Goal: Task Accomplishment & Management: Manage account settings

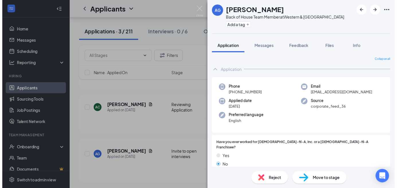
scroll to position [423, 0]
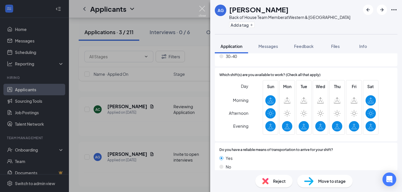
click at [200, 6] on img at bounding box center [201, 11] width 7 height 11
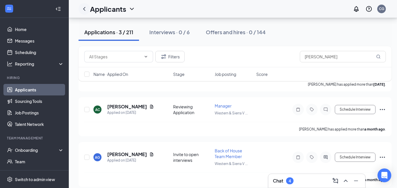
click at [85, 8] on icon "ChevronLeft" at bounding box center [84, 8] width 7 height 7
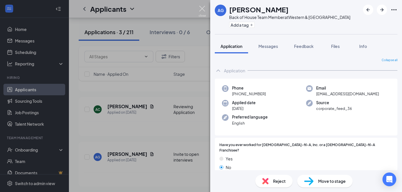
click at [198, 12] on div "AG [PERSON_NAME] Back of House Team Member at [GEOGRAPHIC_DATA] Add a tag Appli…" at bounding box center [201, 96] width 402 height 192
click at [199, 10] on img at bounding box center [201, 11] width 7 height 11
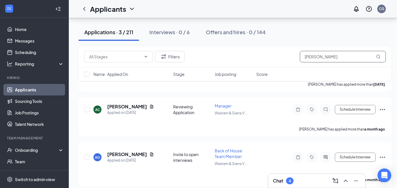
click at [323, 55] on input "[PERSON_NAME]" at bounding box center [343, 56] width 86 height 11
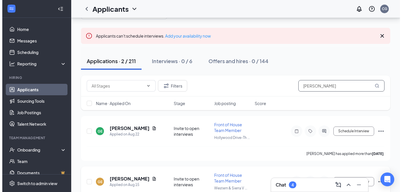
scroll to position [54, 0]
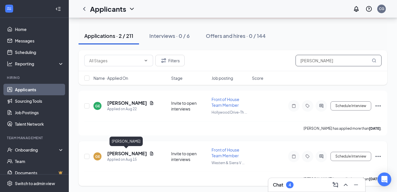
type input "[PERSON_NAME]"
click at [127, 151] on h5 "[PERSON_NAME]" at bounding box center [127, 153] width 40 height 6
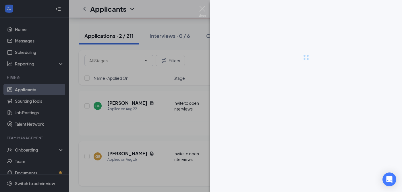
click at [127, 151] on div at bounding box center [201, 96] width 402 height 192
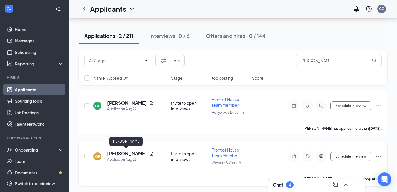
click at [133, 153] on h5 "[PERSON_NAME]" at bounding box center [127, 153] width 40 height 6
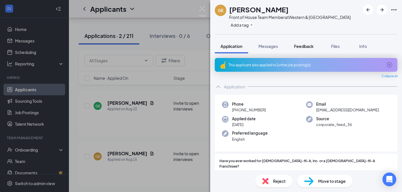
click at [297, 46] on span "Feedback" at bounding box center [304, 46] width 20 height 5
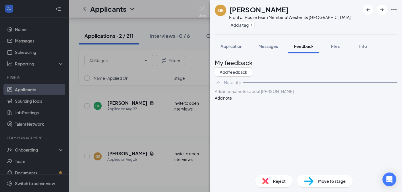
click at [291, 94] on div at bounding box center [306, 91] width 182 height 6
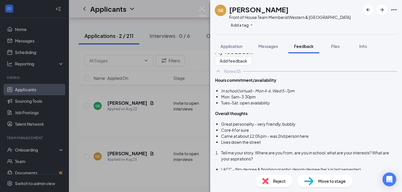
scroll to position [46, 0]
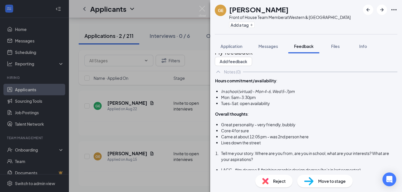
scroll to position [0, 0]
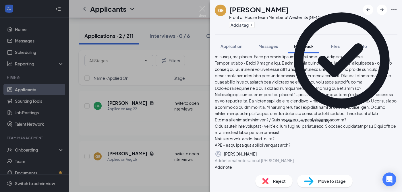
click at [256, 154] on icon "Pen" at bounding box center [256, 154] width 0 height 0
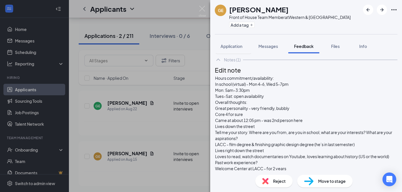
scroll to position [23, 0]
click at [227, 93] on span "Mon: 5am-3:30pm" at bounding box center [232, 89] width 35 height 5
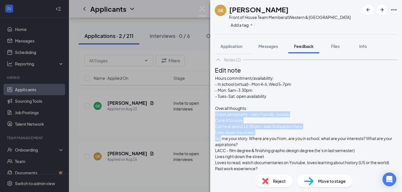
scroll to position [41, 0]
drag, startPoint x: 228, startPoint y: 106, endPoint x: 239, endPoint y: 114, distance: 13.5
click at [239, 117] on div "Core 4 for sure" at bounding box center [306, 120] width 182 height 6
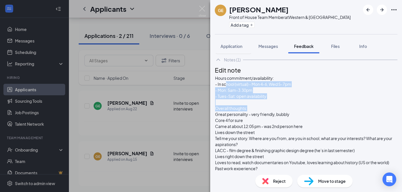
scroll to position [0, 0]
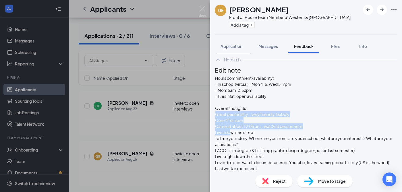
drag, startPoint x: 227, startPoint y: 112, endPoint x: 241, endPoint y: 109, distance: 14.3
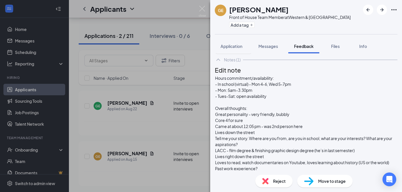
click at [244, 130] on span "Lives down the street" at bounding box center [235, 132] width 40 height 5
click at [228, 112] on span "Great personality - very friendly, bubbly" at bounding box center [252, 114] width 74 height 5
click at [228, 118] on span "Core 4 for sure" at bounding box center [229, 120] width 28 height 5
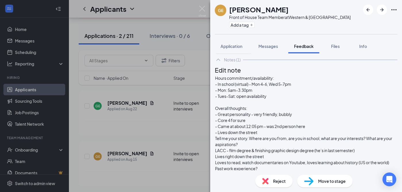
scroll to position [49, 0]
click at [227, 136] on span "Tell me your story. Where are you from, are you in school, what are your intere…" at bounding box center [304, 141] width 178 height 11
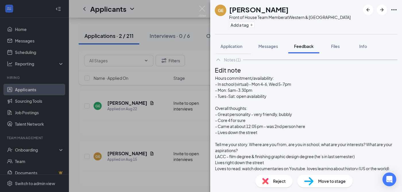
scroll to position [87, 0]
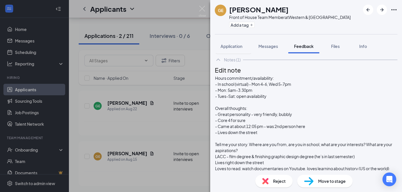
scroll to position [279, 0]
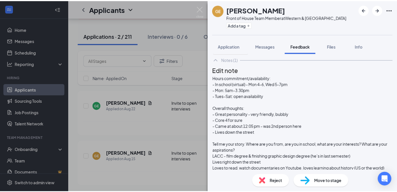
scroll to position [399, 0]
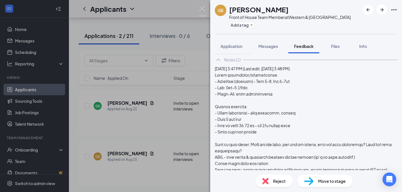
click at [203, 10] on img at bounding box center [201, 11] width 7 height 11
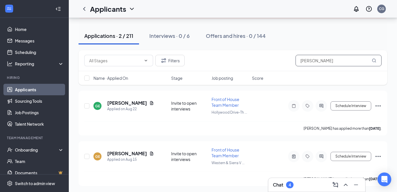
click at [327, 61] on input "[PERSON_NAME]" at bounding box center [339, 60] width 86 height 11
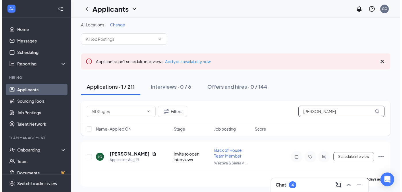
scroll to position [3, 0]
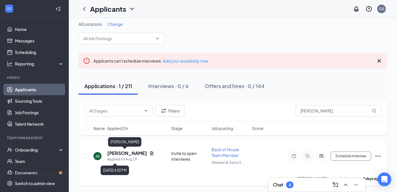
click at [124, 152] on h5 "[PERSON_NAME]" at bounding box center [127, 153] width 40 height 6
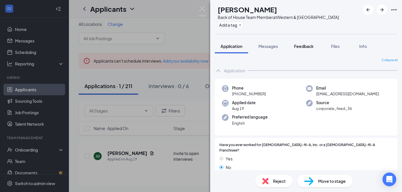
click at [302, 46] on span "Feedback" at bounding box center [304, 46] width 20 height 5
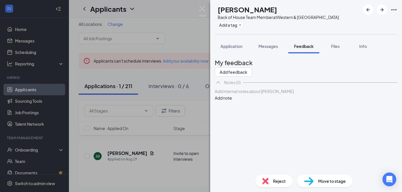
click at [305, 94] on div at bounding box center [306, 91] width 182 height 6
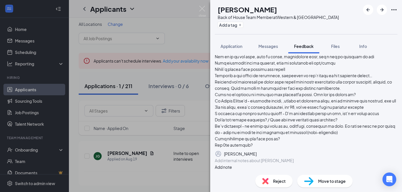
click at [256, 150] on button "button" at bounding box center [256, 153] width 0 height 7
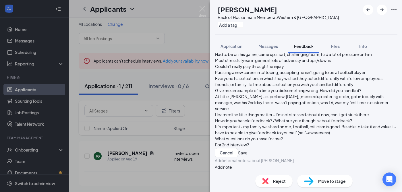
scroll to position [24, 0]
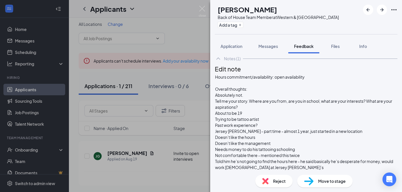
scroll to position [14, 0]
click at [227, 110] on span "Tell me your story. Where are you from, are you in school, what are your intere…" at bounding box center [304, 103] width 178 height 11
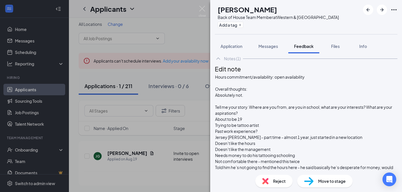
scroll to position [40, 0]
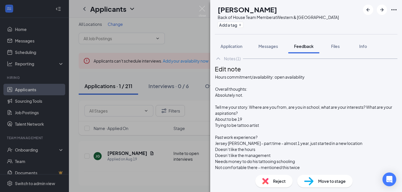
scroll to position [114, 0]
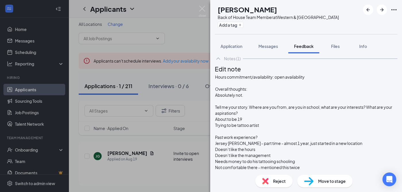
scroll to position [274, 0]
drag, startPoint x: 248, startPoint y: 113, endPoint x: 227, endPoint y: 104, distance: 23.2
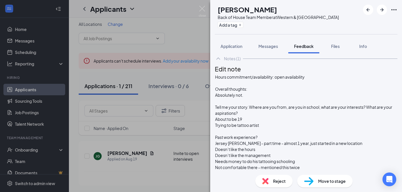
scroll to position [281, 0]
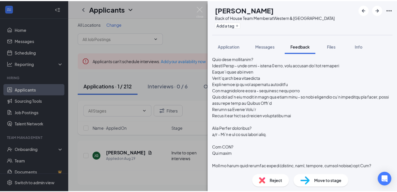
scroll to position [0, 0]
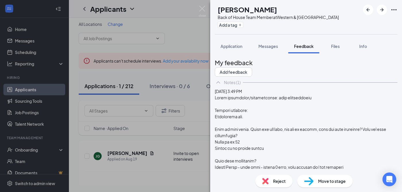
click at [203, 7] on img at bounding box center [201, 11] width 7 height 11
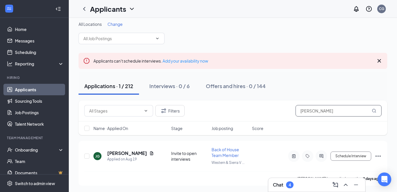
click at [321, 114] on input "[PERSON_NAME]" at bounding box center [339, 110] width 86 height 11
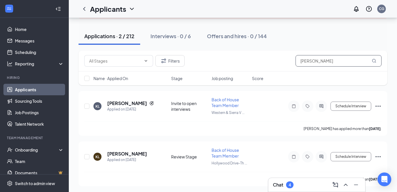
scroll to position [54, 0]
type input "[PERSON_NAME]"
click at [121, 152] on h5 "[PERSON_NAME]" at bounding box center [127, 153] width 40 height 6
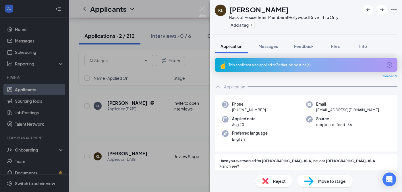
click at [281, 182] on span "Reject" at bounding box center [279, 181] width 13 height 6
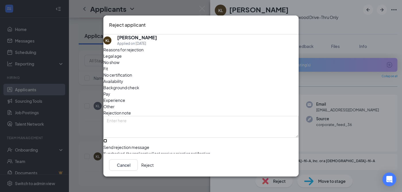
click at [107, 139] on input "Send rejection message If unchecked, the applicant will not receive a rejection…" at bounding box center [105, 141] width 4 height 4
checkbox input "true"
click at [153, 165] on button "Reject" at bounding box center [147, 164] width 12 height 11
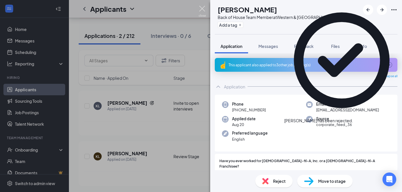
click at [202, 8] on img at bounding box center [201, 11] width 7 height 11
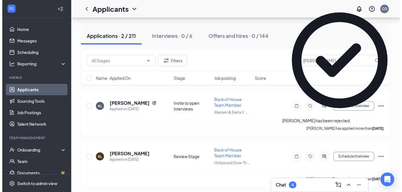
scroll to position [3, 0]
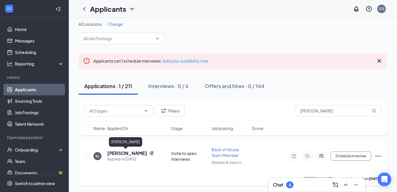
click at [133, 155] on h5 "[PERSON_NAME]" at bounding box center [127, 153] width 40 height 6
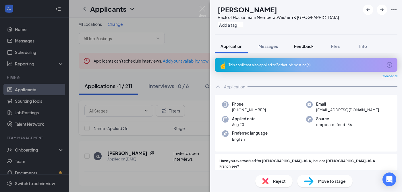
click at [297, 46] on span "Feedback" at bounding box center [304, 46] width 20 height 5
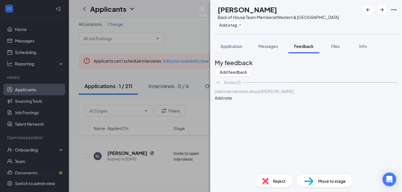
click at [297, 101] on div "Add internal notes about [PERSON_NAME] Add note" at bounding box center [306, 94] width 182 height 13
click at [276, 94] on div at bounding box center [306, 91] width 182 height 6
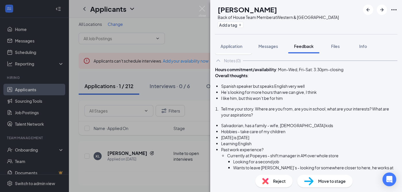
scroll to position [22, 0]
drag, startPoint x: 318, startPoint y: 102, endPoint x: 301, endPoint y: 104, distance: 17.9
click at [301, 89] on div "Spanish speaker but speaks English very well" at bounding box center [309, 86] width 176 height 6
click at [286, 89] on span "Spanish speaker but speaks English" at bounding box center [254, 86] width 67 height 5
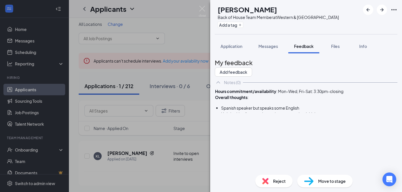
scroll to position [0, 0]
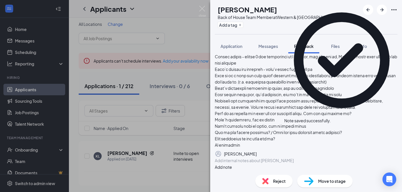
click at [256, 150] on button "button" at bounding box center [256, 153] width 0 height 7
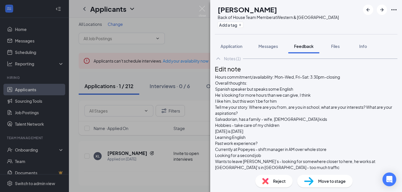
click at [228, 85] on span "Overall thoughts:" at bounding box center [231, 82] width 32 height 5
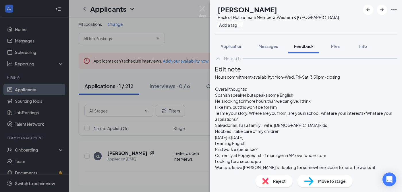
scroll to position [29, 0]
click at [228, 110] on span "Tell me your story. Where are you from, are you in school, what are your intere…" at bounding box center [304, 115] width 178 height 11
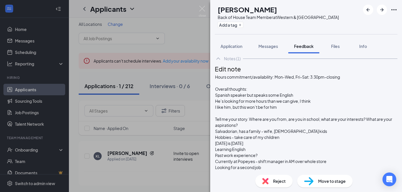
scroll to position [68, 0]
click at [228, 153] on span "Past work experience?" at bounding box center [236, 155] width 42 height 5
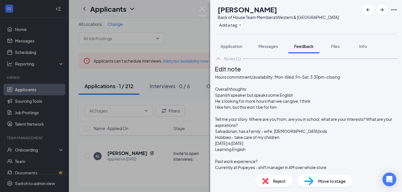
scroll to position [236, 0]
drag, startPoint x: 256, startPoint y: 106, endPoint x: 227, endPoint y: 104, distance: 29.3
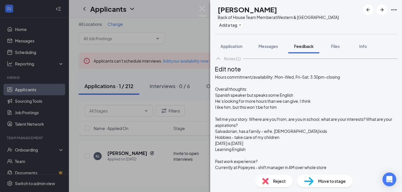
scroll to position [246, 0]
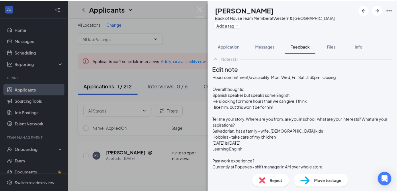
scroll to position [261, 0]
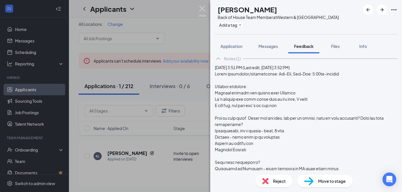
click at [203, 6] on img at bounding box center [201, 11] width 7 height 11
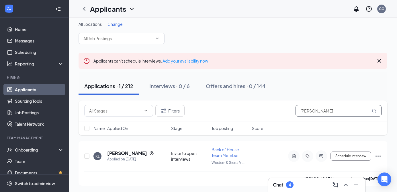
click at [317, 113] on input "[PERSON_NAME]" at bounding box center [339, 110] width 86 height 11
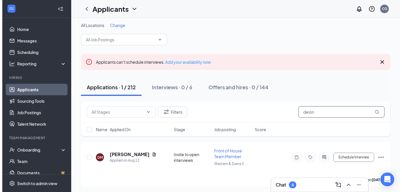
scroll to position [3, 0]
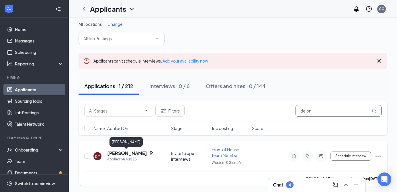
type input "deion"
click at [132, 153] on h5 "[PERSON_NAME]" at bounding box center [127, 153] width 40 height 6
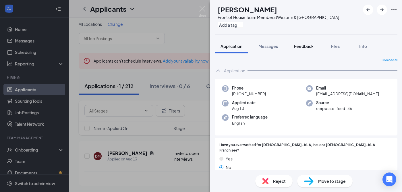
click at [296, 44] on span "Feedback" at bounding box center [304, 46] width 20 height 5
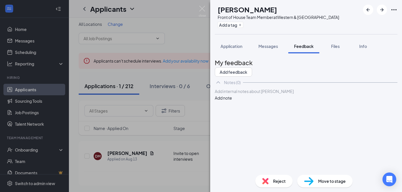
click at [297, 94] on div at bounding box center [306, 91] width 182 height 6
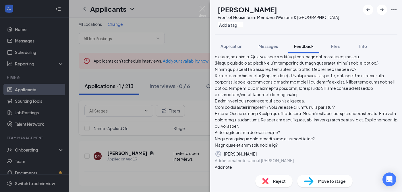
click at [256, 150] on button "button" at bounding box center [256, 153] width 0 height 7
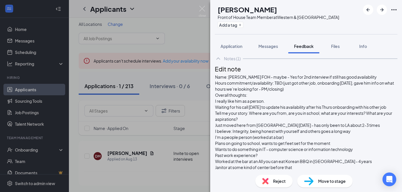
click at [228, 91] on span "Hours commitment/availability: TBD (just got other job, onboarding [DATE], gave…" at bounding box center [304, 85] width 179 height 11
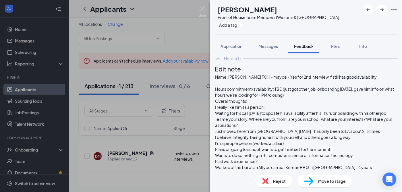
scroll to position [17, 0]
click at [228, 104] on span "Overall thoughts:" at bounding box center [231, 100] width 32 height 5
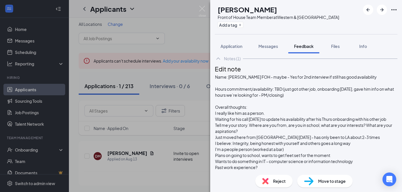
scroll to position [46, 0]
click at [227, 122] on span "Tell me your story. Where are you from, are you in school, what are your intere…" at bounding box center [304, 127] width 178 height 11
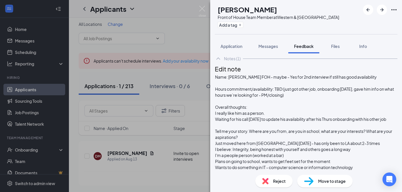
scroll to position [102, 0]
click at [227, 171] on span "Past work experience?" at bounding box center [236, 173] width 42 height 5
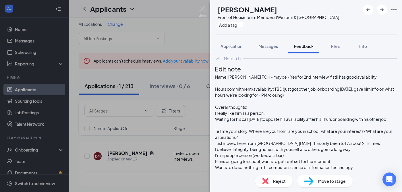
scroll to position [277, 0]
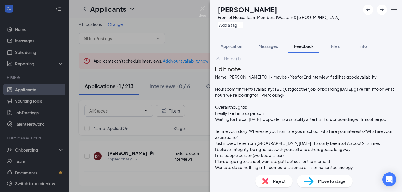
scroll to position [391, 0]
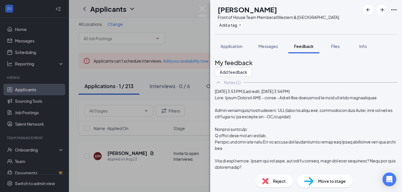
click at [197, 8] on div "[PERSON_NAME] Front of House Team Member at Western & [GEOGRAPHIC_DATA] Add a t…" at bounding box center [201, 96] width 402 height 192
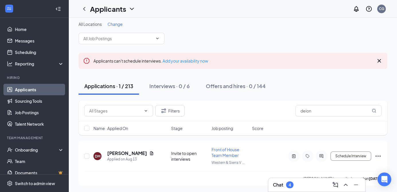
drag, startPoint x: 281, startPoint y: 93, endPoint x: 299, endPoint y: 99, distance: 19.2
click at [298, 99] on div "Applications · 1 / 213 Interviews · 0 / 6 Offers and hires · 0 / 144" at bounding box center [233, 86] width 309 height 29
click at [321, 114] on input "deion" at bounding box center [339, 110] width 86 height 11
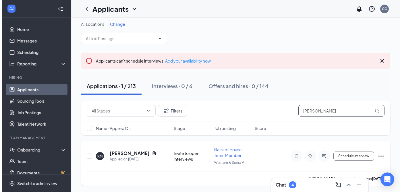
scroll to position [3, 0]
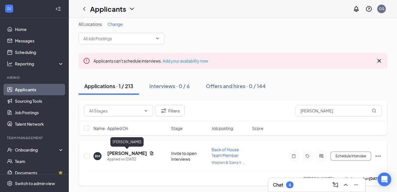
click at [134, 153] on h5 "[PERSON_NAME]" at bounding box center [127, 153] width 40 height 6
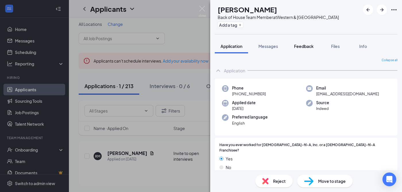
click at [295, 43] on button "Feedback" at bounding box center [303, 46] width 31 height 14
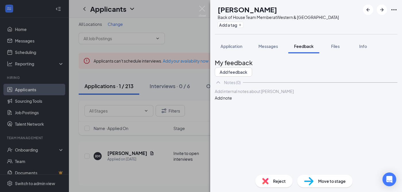
click at [273, 94] on div at bounding box center [306, 91] width 182 height 6
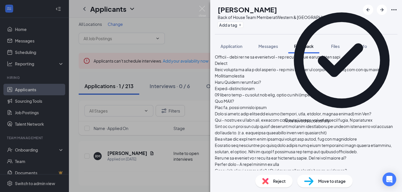
scroll to position [236, 0]
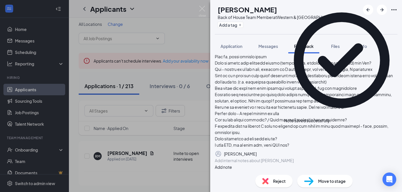
click at [256, 150] on button "button" at bounding box center [256, 153] width 0 height 7
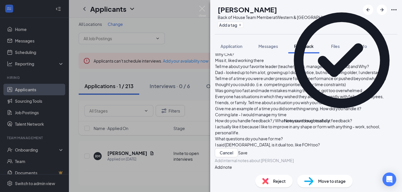
scroll to position [24, 0]
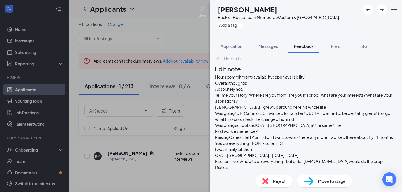
click at [228, 85] on span "Overall thoughts:" at bounding box center [231, 82] width 32 height 5
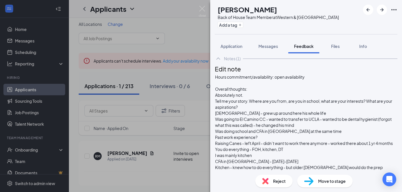
scroll to position [27, 0]
click at [227, 97] on div "Hours commitment/availability: open availability Overall thoughts: Absolutely n…" at bounding box center [306, 188] width 182 height 229
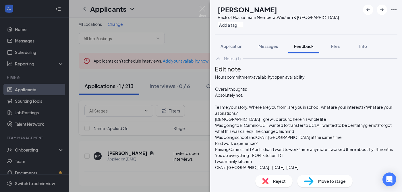
scroll to position [53, 0]
click at [227, 141] on span "Past work experience?" at bounding box center [236, 143] width 42 height 5
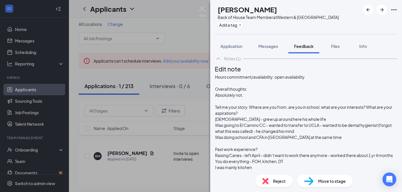
scroll to position [129, 0]
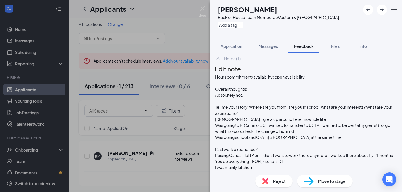
drag, startPoint x: 257, startPoint y: 103, endPoint x: 225, endPoint y: 111, distance: 33.7
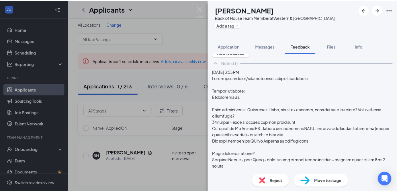
scroll to position [0, 0]
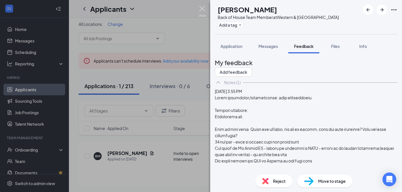
click at [202, 7] on img at bounding box center [201, 11] width 7 height 11
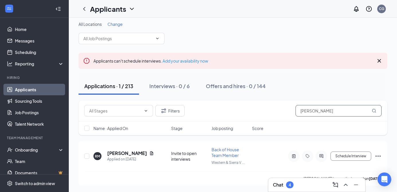
click at [319, 111] on input "[PERSON_NAME]" at bounding box center [339, 110] width 86 height 11
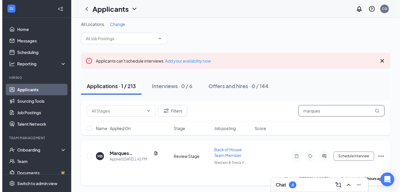
scroll to position [3, 0]
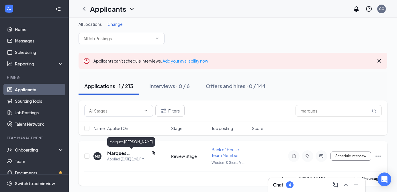
click at [132, 152] on h5 "Marques [PERSON_NAME]" at bounding box center [128, 153] width 42 height 6
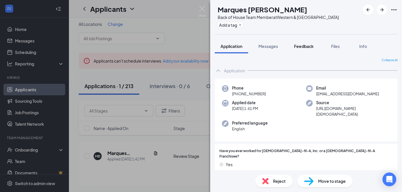
click at [304, 49] on button "Feedback" at bounding box center [303, 46] width 31 height 14
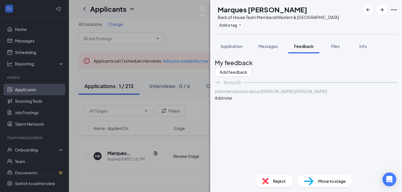
click at [312, 94] on div at bounding box center [306, 91] width 182 height 6
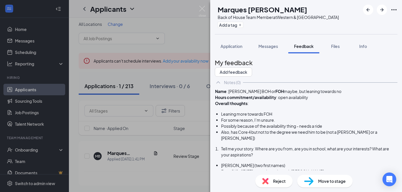
click at [227, 100] on span "Hours commitment/availability" at bounding box center [245, 97] width 61 height 5
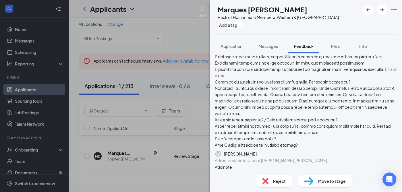
click at [256, 150] on button "button" at bounding box center [256, 153] width 0 height 7
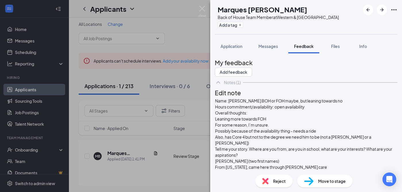
click at [227, 109] on span "Hours commitment/availability: open availability" at bounding box center [259, 106] width 89 height 5
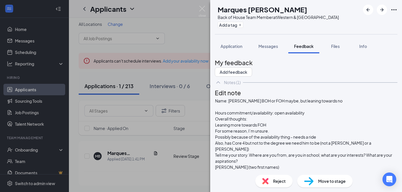
scroll to position [14, 0]
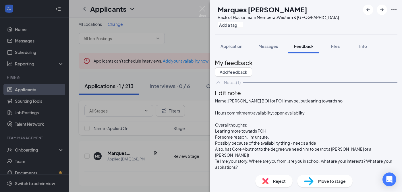
scroll to position [36, 0]
click at [228, 146] on span "Also, has Core 4 but not to the degree we need him to be (not a [PERSON_NAME] o…" at bounding box center [293, 151] width 157 height 11
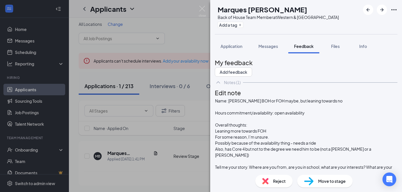
scroll to position [113, 0]
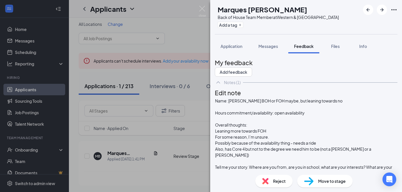
scroll to position [308, 0]
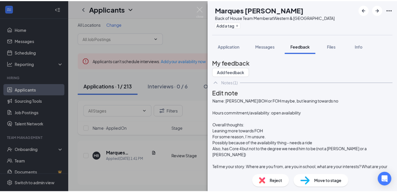
scroll to position [447, 0]
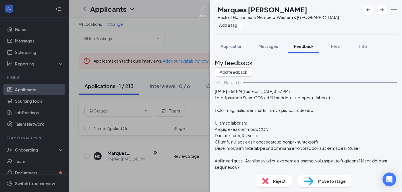
click at [197, 4] on div "MB [PERSON_NAME] [PERSON_NAME] Back of House Team Member at [GEOGRAPHIC_DATA] A…" at bounding box center [201, 96] width 402 height 192
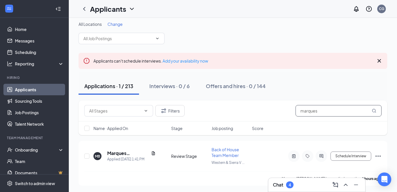
click at [320, 114] on input "marques" at bounding box center [339, 110] width 86 height 11
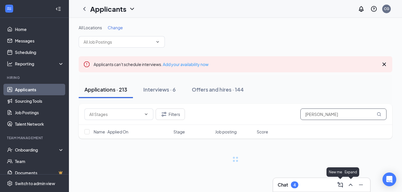
type input "[PERSON_NAME]"
click at [347, 187] on icon "ChevronUp" at bounding box center [350, 184] width 7 height 7
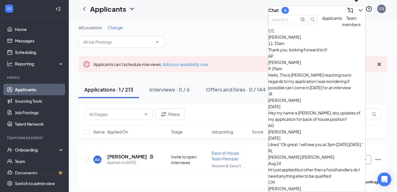
click at [357, 9] on icon "ChevronDown" at bounding box center [360, 10] width 7 height 7
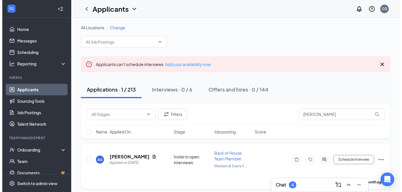
scroll to position [3, 0]
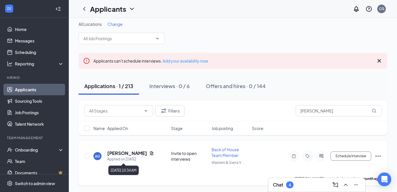
click at [135, 152] on h5 "[PERSON_NAME]" at bounding box center [127, 153] width 40 height 6
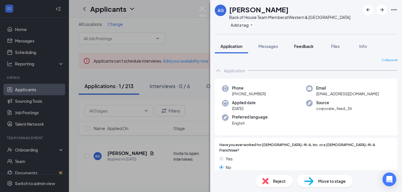
click at [297, 43] on div "Feedback" at bounding box center [304, 46] width 20 height 6
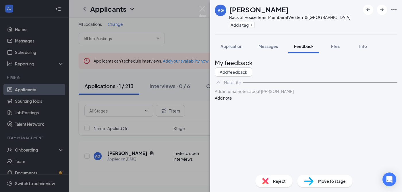
click at [285, 94] on div at bounding box center [306, 91] width 182 height 6
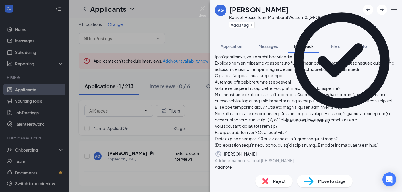
scroll to position [305, 0]
click at [256, 154] on icon "Pen" at bounding box center [256, 154] width 0 height 0
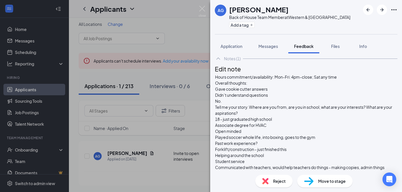
scroll to position [11, 0]
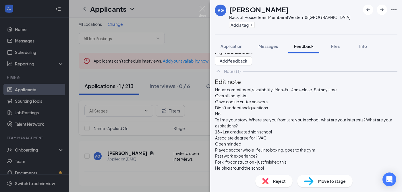
click at [229, 98] on span "Overall thoughts:" at bounding box center [231, 95] width 32 height 5
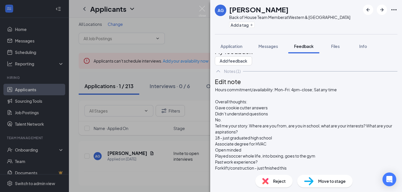
scroll to position [21, 0]
click at [227, 129] on span "Tell me your story. Where are you from, are you in school, what are your intere…" at bounding box center [304, 128] width 178 height 11
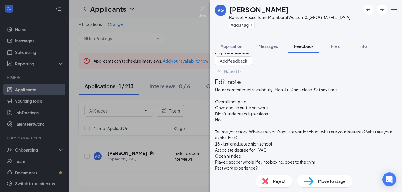
scroll to position [70, 0]
click at [227, 165] on span "Past work experience?" at bounding box center [236, 167] width 42 height 5
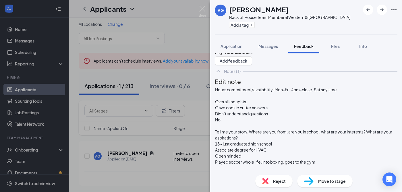
scroll to position [242, 0]
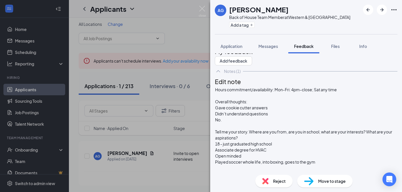
scroll to position [299, 0]
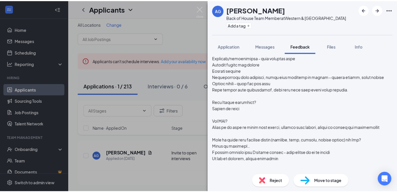
scroll to position [0, 0]
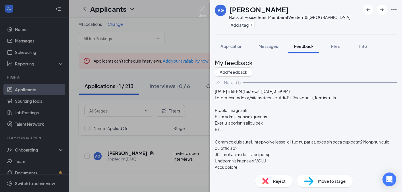
click at [198, 5] on div "AG [PERSON_NAME] Back of House Team Member at Western & Sierra Vista Add a tag …" at bounding box center [201, 96] width 402 height 192
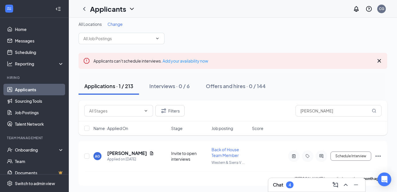
click at [379, 63] on icon "Cross" at bounding box center [379, 60] width 7 height 7
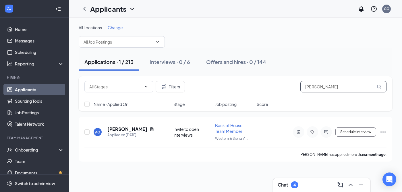
click at [341, 86] on input "[PERSON_NAME]" at bounding box center [343, 86] width 86 height 11
